Goal: Task Accomplishment & Management: Manage account settings

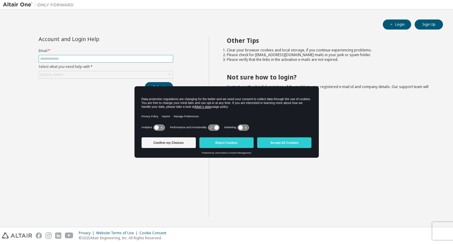
click at [111, 59] on input "text" at bounding box center [106, 58] width 132 height 5
type input "**********"
click at [115, 72] on div "Click to select" at bounding box center [106, 74] width 134 height 7
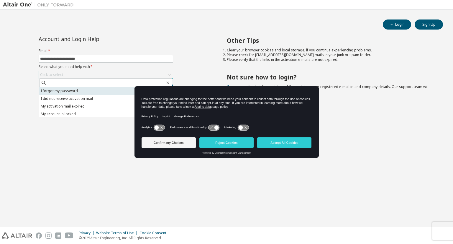
click at [101, 92] on li "I forgot my password" at bounding box center [105, 91] width 133 height 8
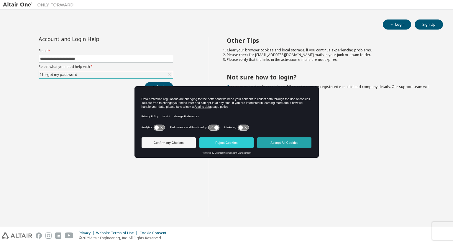
click at [268, 139] on button "Accept All Cookies" at bounding box center [284, 142] width 54 height 11
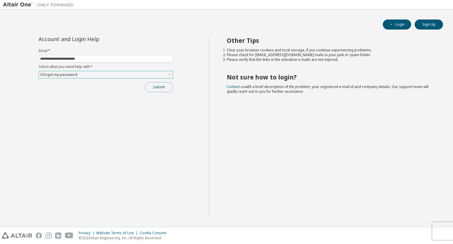
click at [158, 82] on button "Submit" at bounding box center [159, 87] width 28 height 10
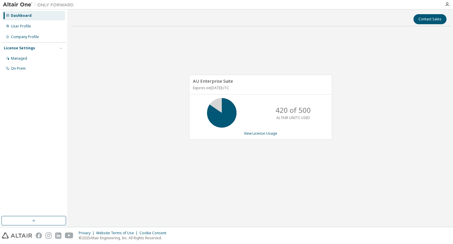
click at [224, 115] on icon at bounding box center [222, 112] width 15 height 15
click at [28, 30] on div "User Profile" at bounding box center [33, 26] width 63 height 9
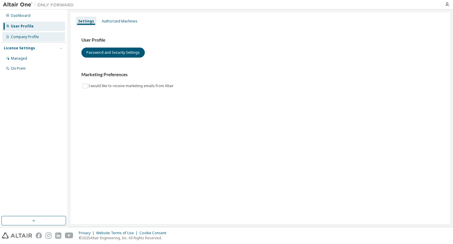
click at [27, 36] on div "Company Profile" at bounding box center [25, 37] width 28 height 5
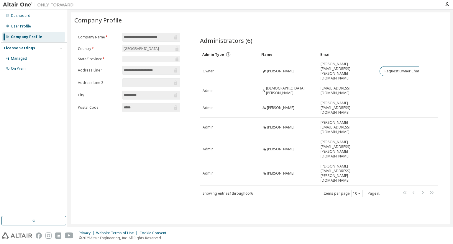
click at [18, 6] on img at bounding box center [40, 5] width 74 height 6
click at [20, 3] on img at bounding box center [40, 5] width 74 height 6
